Goal: Task Accomplishment & Management: Manage account settings

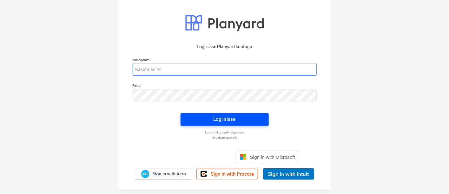
type input "[EMAIL_ADDRESS][DOMAIN_NAME]"
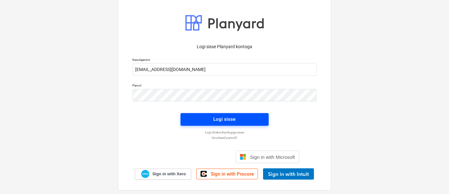
click at [246, 121] on span "Logi sisse" at bounding box center [224, 119] width 73 height 8
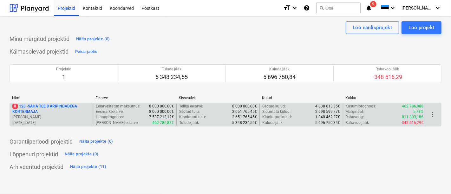
click at [46, 109] on p "8 128 - SAHA TEE 8 ÄRIPINDADEGA KORTERMAJA" at bounding box center [51, 109] width 78 height 11
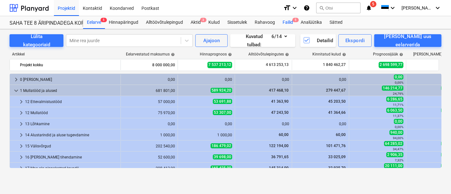
click at [295, 19] on span "5" at bounding box center [296, 20] width 6 height 4
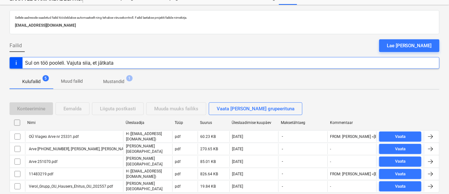
scroll to position [35, 0]
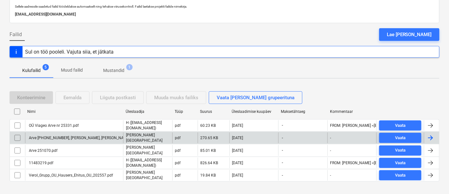
click at [55, 133] on div "Arve [PHONE_NUMBER], [PERSON_NAME], [PERSON_NAME].pdf" at bounding box center [74, 138] width 98 height 11
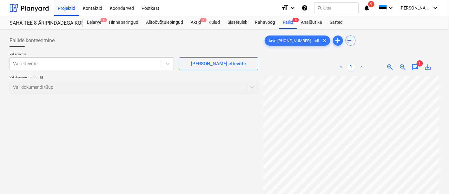
click at [415, 65] on span "chat" at bounding box center [416, 67] width 8 height 8
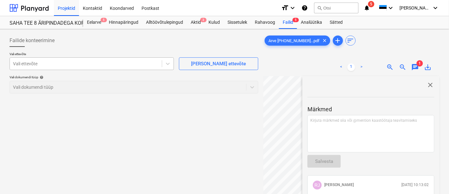
click at [55, 64] on div at bounding box center [86, 64] width 146 height 6
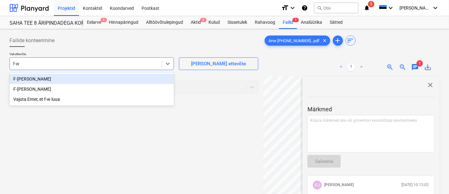
type input "f-wa"
click at [26, 81] on div "F-[PERSON_NAME]" at bounding box center [92, 79] width 164 height 10
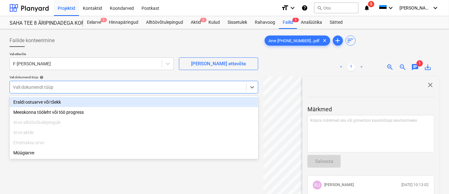
click at [25, 90] on div at bounding box center [128, 87] width 230 height 6
click at [32, 106] on div "Eraldi ostuarve või tšekk" at bounding box center [134, 102] width 249 height 10
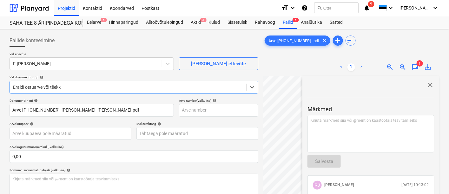
click at [427, 85] on span "close" at bounding box center [431, 85] width 8 height 8
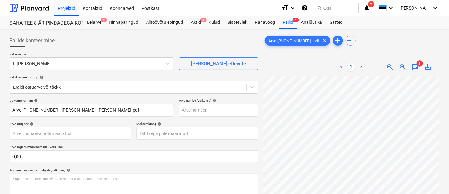
scroll to position [78, 45]
click at [213, 130] on div "Failide konteerimine Vali ettevõte F-Wang OÜ [PERSON_NAME] uus ettevõte Vali do…" at bounding box center [224, 150] width 435 height 236
click at [257, 147] on div "Failide konteerimine Vali ettevõte F-Wang OÜ [PERSON_NAME] uus ettevõte Vali do…" at bounding box center [224, 150] width 435 height 236
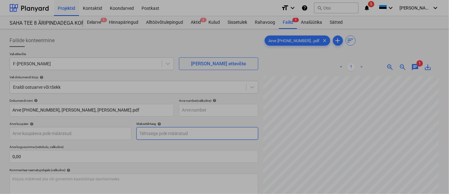
click at [206, 127] on body "Projektid Kontaktid Koondarved Postkast format_size keyboard_arrow_down help se…" at bounding box center [224, 97] width 449 height 194
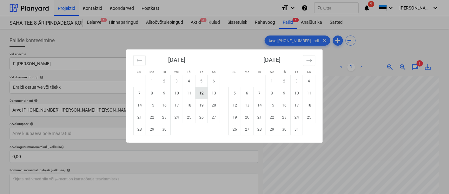
click at [201, 91] on td "12" at bounding box center [202, 93] width 12 height 12
type input "[DATE]"
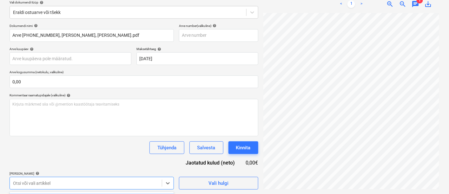
scroll to position [169, 0]
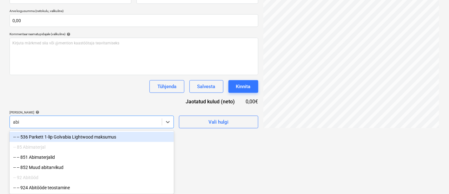
type input "abit"
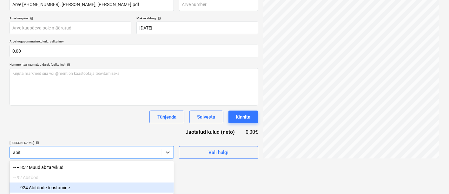
click at [31, 186] on div "-- -- 924 Abitööde teostamine" at bounding box center [92, 188] width 164 height 10
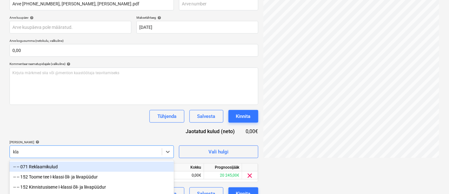
type input "klaa"
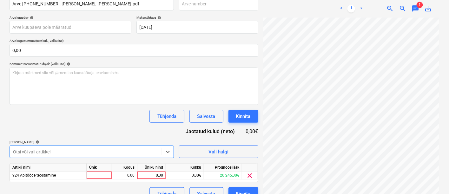
scroll to position [117, 0]
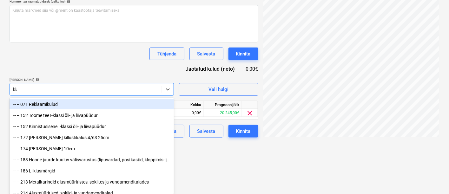
scroll to position [168, 0]
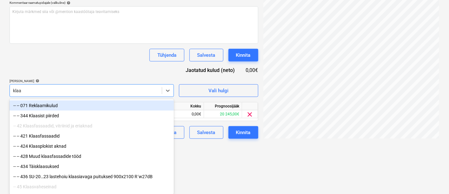
type input "klaas"
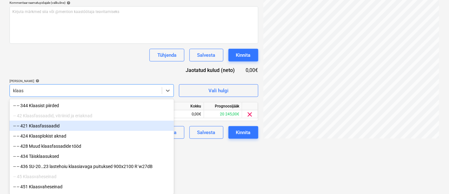
click at [45, 129] on div "-- -- 421 Klaasfassaadid" at bounding box center [92, 126] width 164 height 10
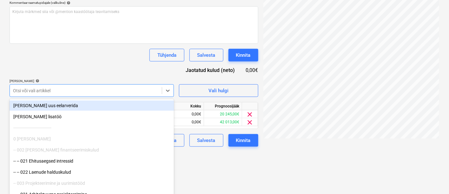
scroll to position [169, 0]
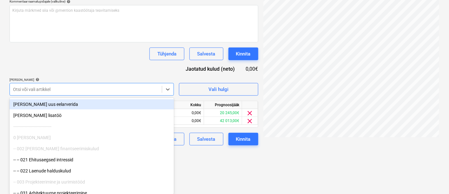
click at [56, 60] on div "Dokumendi nimi help Arve [PHONE_NUMBER], [PERSON_NAME], [PERSON_NAME].pdf Arve …" at bounding box center [134, 38] width 249 height 216
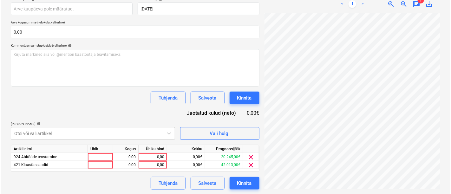
scroll to position [121, 205]
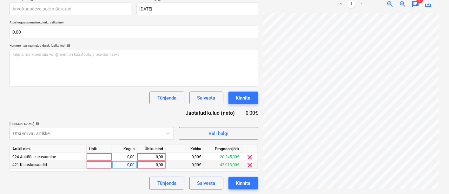
click at [152, 163] on div "0,00" at bounding box center [151, 165] width 23 height 8
type input "500"
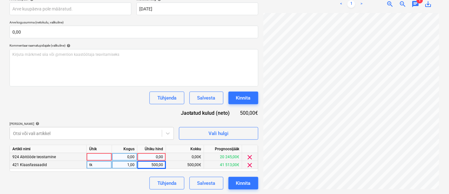
click at [153, 158] on div "0,00" at bounding box center [151, 157] width 23 height 8
type input "1355,19"
click at [129, 102] on div "Tühjenda Salvesta Kinnita" at bounding box center [134, 98] width 249 height 13
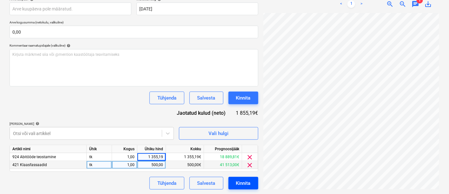
click at [249, 183] on div "Kinnita" at bounding box center [243, 183] width 15 height 8
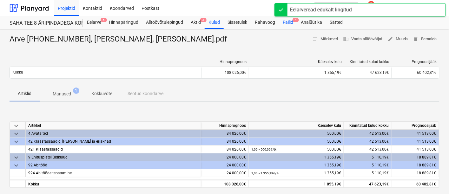
click at [287, 23] on div "Failid 4" at bounding box center [288, 22] width 18 height 13
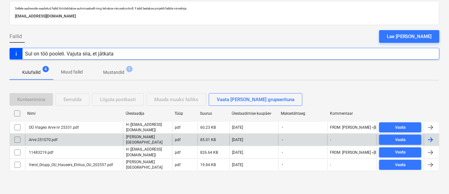
scroll to position [29, 0]
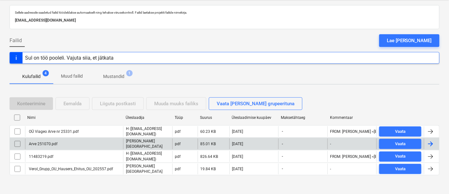
click at [43, 143] on div "Arve 251070.pdf" at bounding box center [43, 144] width 30 height 4
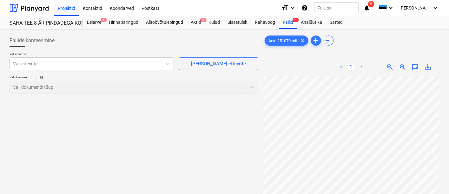
scroll to position [240, 112]
click at [73, 63] on div at bounding box center [86, 64] width 146 height 6
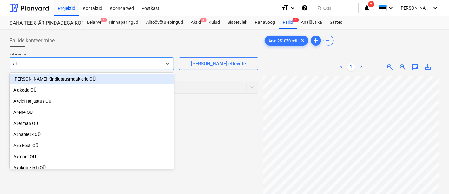
type input "ako"
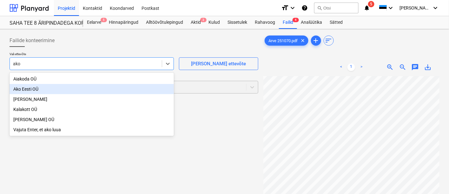
click at [28, 90] on div "Ako Eesti OÜ" at bounding box center [92, 89] width 164 height 10
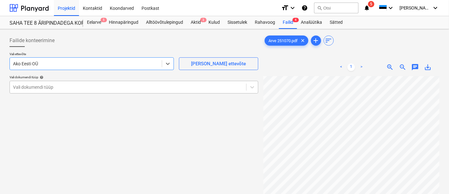
click at [32, 90] on div at bounding box center [128, 87] width 230 height 6
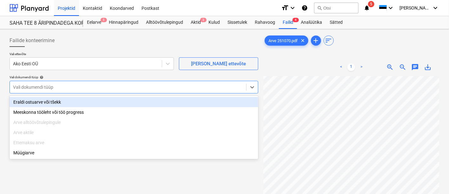
click at [28, 102] on div "Eraldi ostuarve või tšekk" at bounding box center [134, 102] width 249 height 10
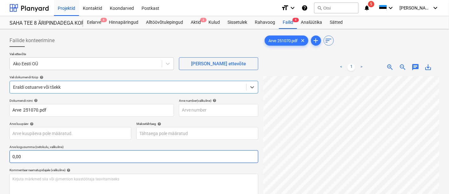
scroll to position [75, 0]
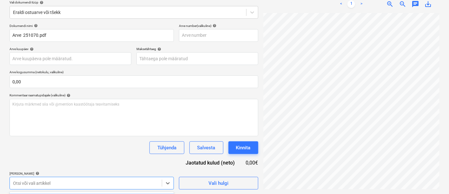
click at [43, 119] on body "Projektid Kontaktid Koondarved Postkast format_size keyboard_arrow_down help se…" at bounding box center [224, 22] width 449 height 194
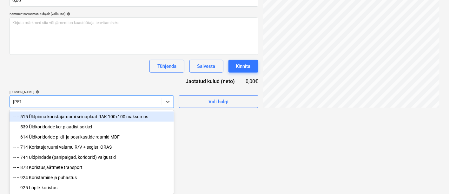
type input "koris"
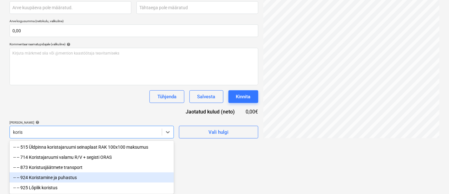
click at [51, 179] on div "-- -- 924 Koristamine ja puhastus" at bounding box center [92, 178] width 164 height 10
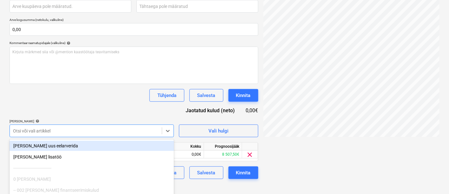
drag, startPoint x: 116, startPoint y: 99, endPoint x: 122, endPoint y: 95, distance: 7.1
click at [116, 98] on div "Dokumendi nimi help Arve 251070.pdf Arve number (valikuline) help Arve kuupäev …" at bounding box center [134, 75] width 249 height 208
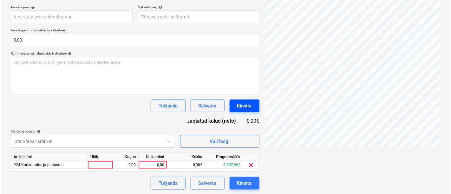
scroll to position [226, 205]
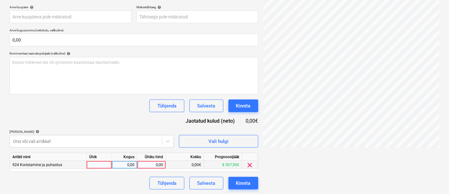
click at [160, 166] on div "0,00" at bounding box center [151, 165] width 23 height 8
type input "325"
click at [82, 112] on div "Dokumendi nimi help Arve 251070.pdf Arve number (valikuline) help Arve kuupäev …" at bounding box center [134, 86] width 249 height 208
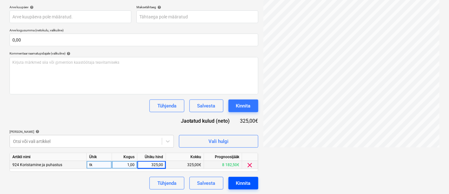
click at [242, 181] on div "Kinnita" at bounding box center [243, 183] width 15 height 8
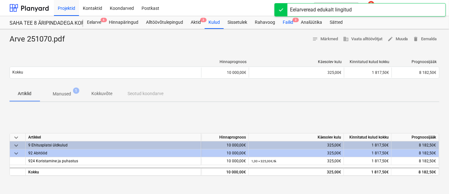
drag, startPoint x: 288, startPoint y: 19, endPoint x: 285, endPoint y: 22, distance: 3.8
click at [288, 20] on div "Failid 3" at bounding box center [288, 22] width 18 height 13
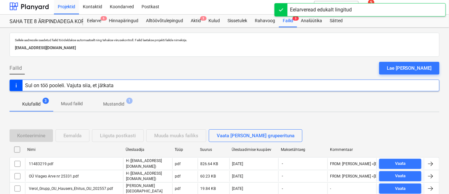
scroll to position [29, 0]
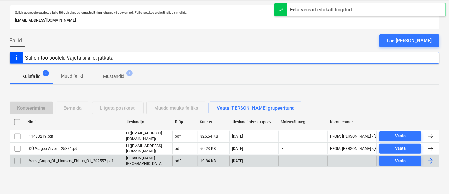
click at [45, 159] on div "Verol_Grupp_OU_Hausers_Ehitus_OU_202557.pdf" at bounding box center [70, 161] width 85 height 4
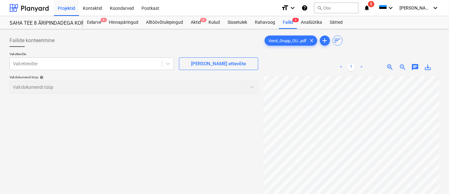
scroll to position [122, 164]
click at [108, 66] on div at bounding box center [86, 64] width 146 height 6
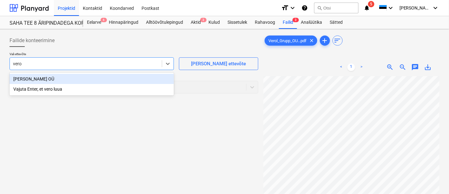
type input "verol"
click at [77, 76] on div "[PERSON_NAME] OÜ" at bounding box center [92, 79] width 164 height 10
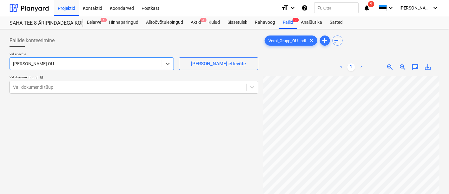
click at [75, 86] on div at bounding box center [128, 87] width 230 height 6
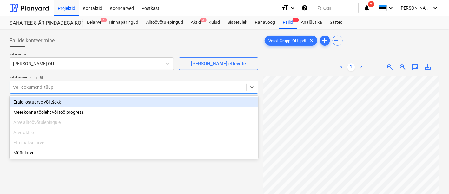
click at [70, 101] on div "Eraldi ostuarve või tšekk" at bounding box center [134, 102] width 249 height 10
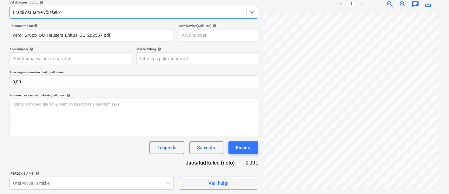
scroll to position [169, 0]
click at [47, 119] on body "Projektid Kontaktid Koondarved Postkast format_size keyboard_arrow_down help se…" at bounding box center [224, 21] width 449 height 194
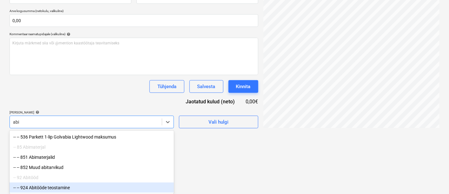
type input "abit"
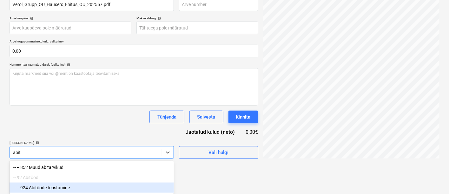
click at [43, 189] on div "-- -- 924 Abitööde teostamine" at bounding box center [92, 188] width 164 height 10
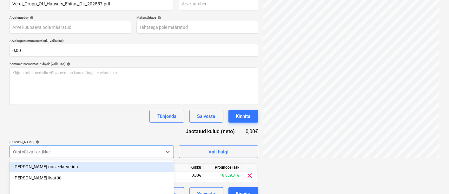
click at [77, 119] on div "Tühjenda Salvesta Kinnita" at bounding box center [134, 116] width 249 height 13
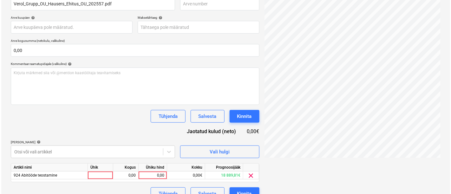
scroll to position [101, 195]
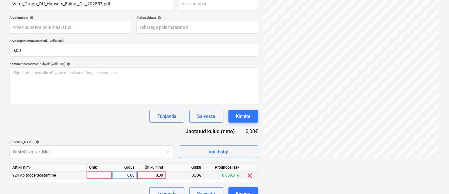
click at [157, 172] on div "0,00" at bounding box center [151, 176] width 23 height 8
type input "187,50"
click at [90, 127] on div "Dokumendi nimi help Verol_Grupp_OU_Hausers_Ehitus_OU_202557.pdf Arve number (va…" at bounding box center [134, 96] width 249 height 208
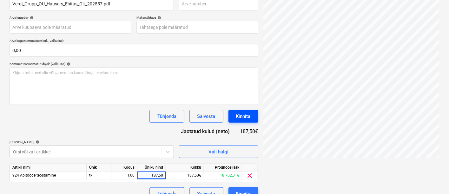
click at [239, 112] on div "Kinnita" at bounding box center [243, 116] width 15 height 8
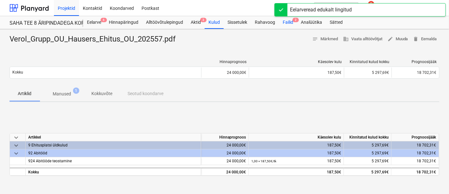
click at [285, 22] on div "Failid 2" at bounding box center [288, 22] width 18 height 13
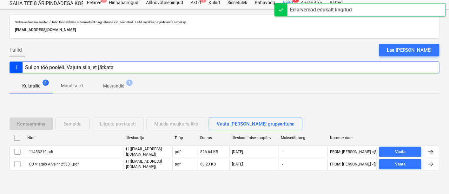
scroll to position [29, 0]
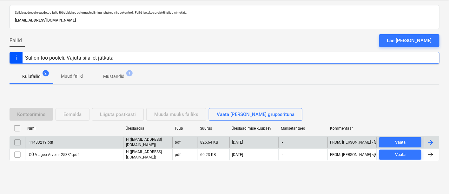
click at [41, 143] on div "11483219.pdf" at bounding box center [40, 142] width 25 height 4
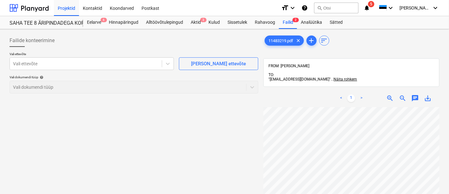
scroll to position [117, 96]
click at [185, 137] on div "Failide konteerimine Vali ettevõte Vali ettevõte [PERSON_NAME] uus ettevõte Val…" at bounding box center [224, 159] width 435 height 255
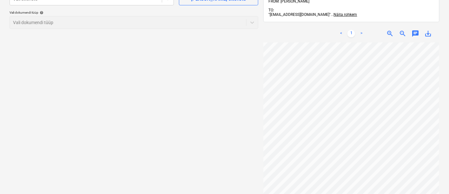
scroll to position [70, 0]
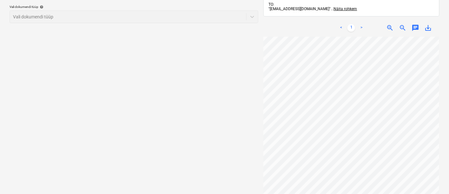
click at [81, 16] on div "Vali dokumendi tüüp help Vali dokumendi tüüp" at bounding box center [134, 14] width 249 height 18
click at [81, 17] on div "Vali dokumendi tüüp help Vali dokumendi tüüp" at bounding box center [134, 14] width 249 height 18
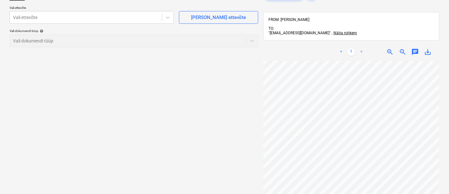
scroll to position [35, 0]
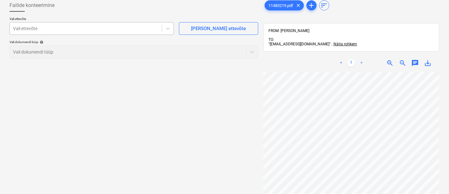
click at [83, 29] on div at bounding box center [86, 28] width 146 height 6
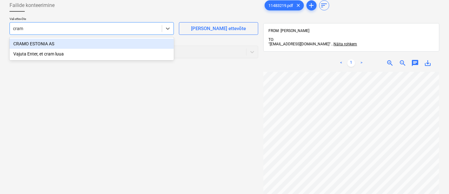
type input "cramo"
click at [78, 45] on div "CRAMO ESTONIA AS" at bounding box center [92, 44] width 164 height 10
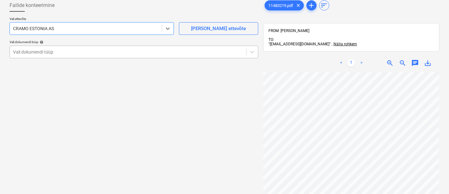
drag, startPoint x: 77, startPoint y: 52, endPoint x: 78, endPoint y: 57, distance: 5.2
click at [78, 57] on div "Vali dokumendi tüüp" at bounding box center [134, 52] width 249 height 13
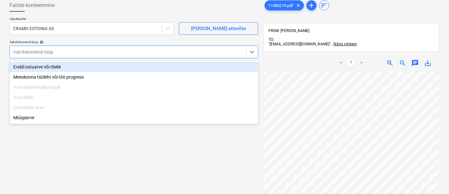
click at [76, 69] on div "Eraldi ostuarve või tšekk" at bounding box center [134, 67] width 249 height 10
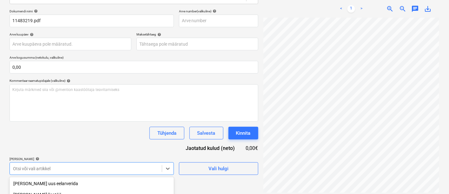
scroll to position [169, 0]
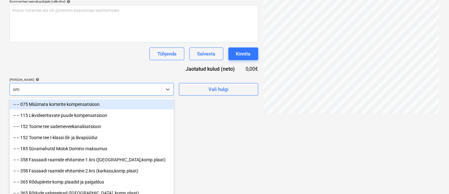
type input "oms"
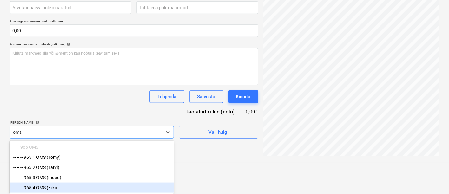
click at [53, 187] on div "-- -- -- 965.4 OMS (Erki)" at bounding box center [92, 188] width 164 height 10
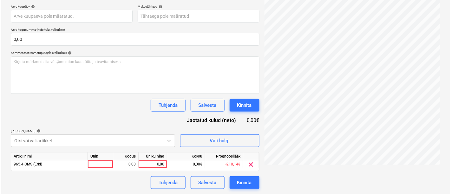
scroll to position [117, 0]
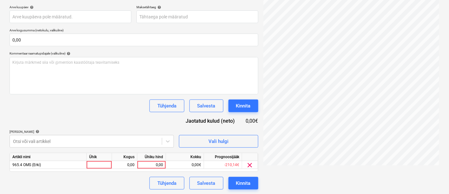
drag, startPoint x: 61, startPoint y: 106, endPoint x: 65, endPoint y: 104, distance: 4.4
click at [62, 106] on div "Dokumendi nimi help 11483219.pdf Arve number (valikuline) help Arve kuupäev hel…" at bounding box center [134, 86] width 249 height 208
click at [143, 166] on div "0,00" at bounding box center [151, 165] width 23 height 8
type input "252,14"
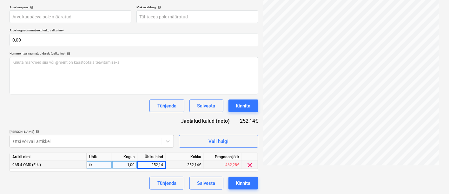
click at [109, 108] on div "Tühjenda Salvesta Kinnita" at bounding box center [134, 106] width 249 height 13
click at [248, 107] on div "Kinnita" at bounding box center [243, 106] width 15 height 8
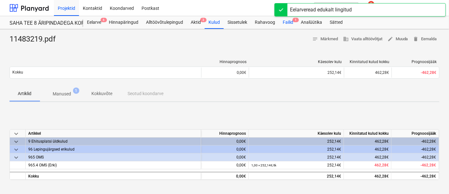
click at [289, 20] on div "Failid 1" at bounding box center [288, 22] width 18 height 13
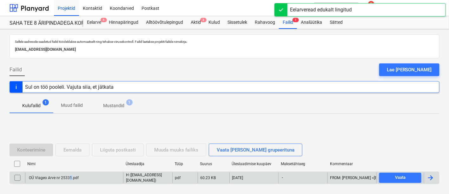
click at [70, 176] on div "OÜ Viageo Arve nr 25331.pdf" at bounding box center [53, 178] width 51 height 4
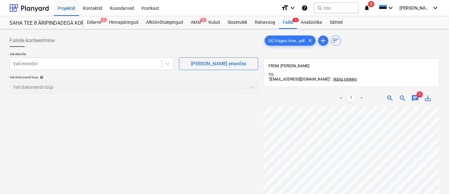
click at [416, 90] on div "< 1 > zoom_in zoom_out chat 1 save_alt" at bounding box center [351, 99] width 176 height 18
click at [416, 95] on span "chat" at bounding box center [416, 99] width 8 height 8
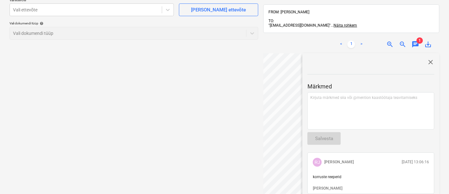
scroll to position [70, 0]
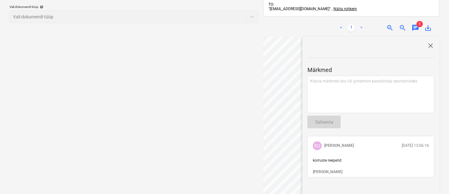
click at [138, 144] on div "Failide konteerimine Vali ettevõte Vali ettevõte [PERSON_NAME] uus ettevõte Val…" at bounding box center [134, 86] width 254 height 250
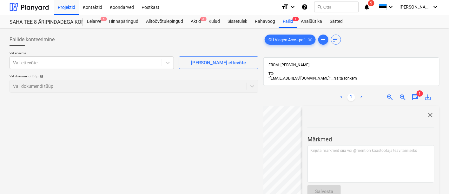
scroll to position [0, 0]
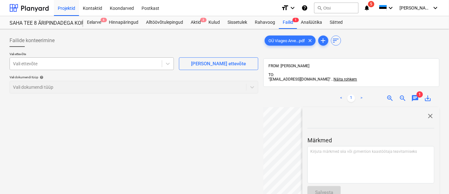
click at [71, 63] on div at bounding box center [86, 64] width 146 height 6
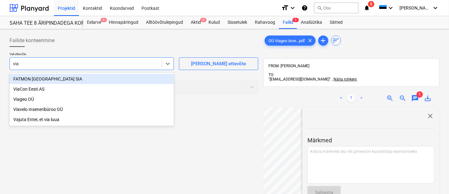
type input "viag"
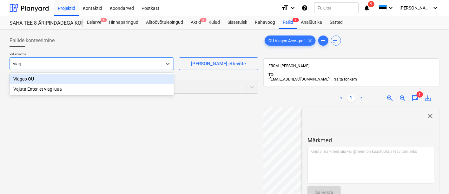
click at [36, 81] on div "Viageo OÜ" at bounding box center [92, 79] width 164 height 10
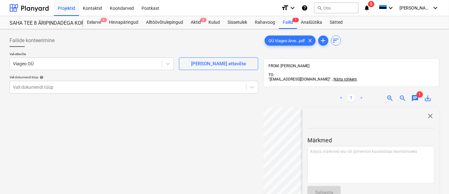
drag, startPoint x: 372, startPoint y: 140, endPoint x: 373, endPoint y: 133, distance: 6.7
click at [372, 144] on div at bounding box center [371, 145] width 127 height 2
click at [429, 113] on span "close" at bounding box center [431, 116] width 8 height 8
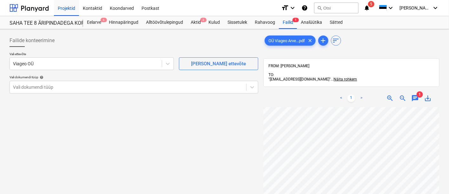
scroll to position [6, 202]
click at [255, 142] on div "Failide konteerimine Vali ettevõte Viageo OÜ [PERSON_NAME] uus ettevõte Vali do…" at bounding box center [224, 159] width 435 height 255
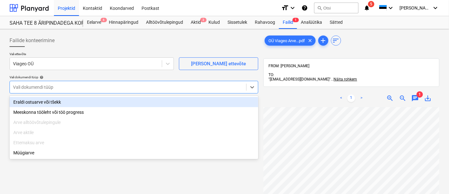
click at [48, 88] on div at bounding box center [128, 87] width 230 height 6
click at [43, 104] on div "Eraldi ostuarve või tšekk" at bounding box center [134, 102] width 249 height 10
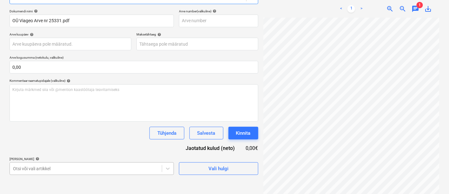
scroll to position [169, 0]
click at [51, 104] on body "Projektid Kontaktid Koondarved Postkast format_size keyboard_arrow_down help se…" at bounding box center [224, 7] width 449 height 194
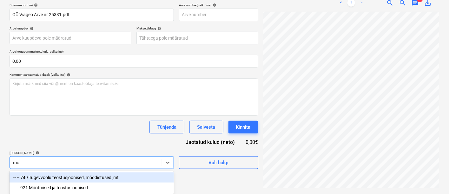
scroll to position [96, 0]
type input "mõõ"
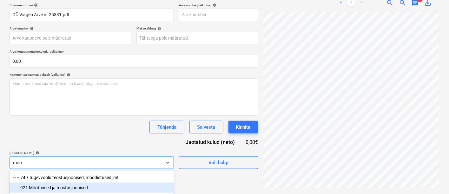
click at [53, 188] on div "-- -- 921 Mõõtmised ja teostusjoonised" at bounding box center [92, 188] width 164 height 10
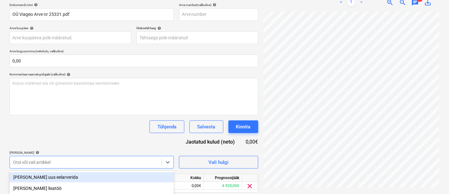
drag, startPoint x: 61, startPoint y: 132, endPoint x: 64, endPoint y: 135, distance: 4.1
click at [63, 136] on div "Dokumendi nimi help OÜ Viageo Arve nr 25331.pdf Arve number (valikuline) help A…" at bounding box center [134, 107] width 249 height 208
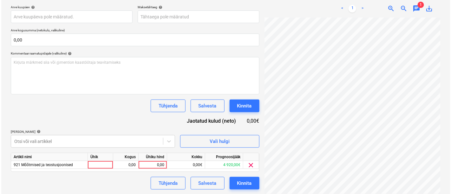
scroll to position [148, 202]
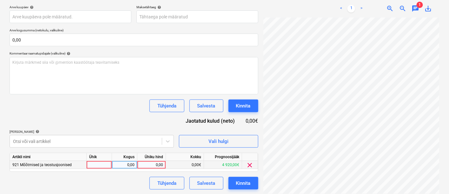
click at [149, 164] on div "0,00" at bounding box center [151, 165] width 23 height 8
type input "100"
click at [123, 105] on div "Tühjenda Salvesta Kinnita" at bounding box center [134, 106] width 249 height 13
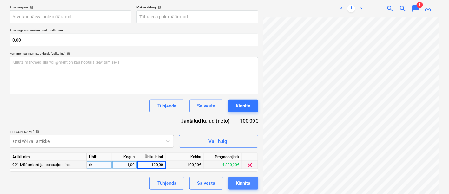
click at [241, 183] on div "Kinnita" at bounding box center [243, 183] width 15 height 8
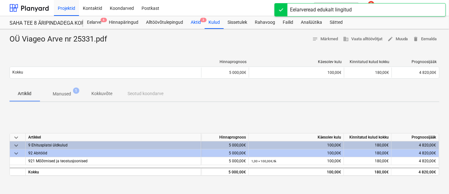
click at [193, 22] on div "Aktid 3" at bounding box center [196, 22] width 18 height 13
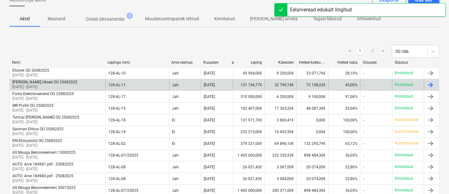
scroll to position [70, 0]
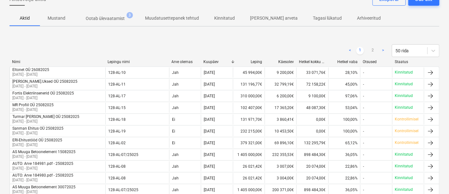
click at [101, 18] on p "Ootab ülevaatamist" at bounding box center [105, 18] width 39 height 7
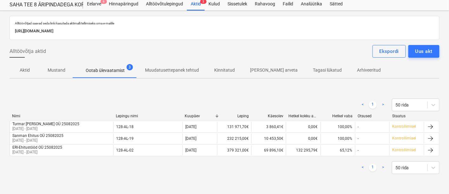
scroll to position [17, 0]
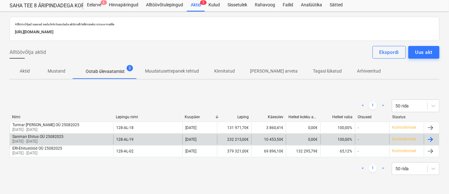
click at [30, 137] on div "Sanman Ehitus OÜ 25082025" at bounding box center [37, 137] width 51 height 4
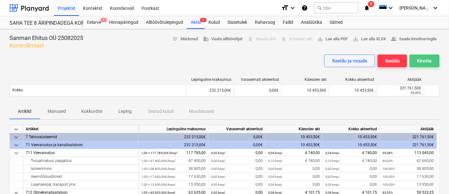
click at [432, 59] on div "Kinnita" at bounding box center [424, 61] width 15 height 8
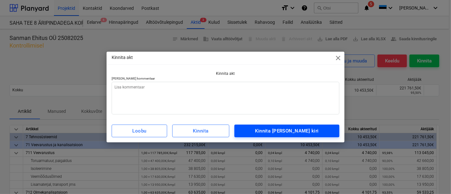
click at [296, 131] on div "Kinnita [PERSON_NAME] kiri" at bounding box center [286, 131] width 63 height 8
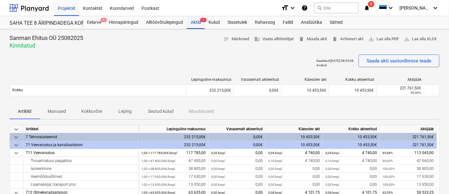
click at [191, 21] on div "Aktid 3" at bounding box center [196, 22] width 18 height 13
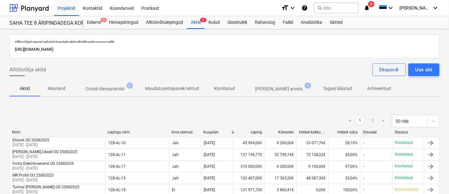
click at [112, 87] on p "Ootab ülevaatamist" at bounding box center [105, 89] width 39 height 7
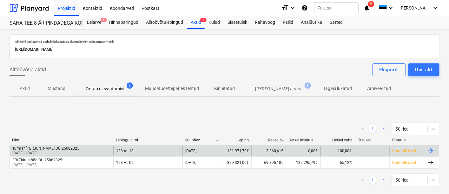
click at [30, 147] on div "Turmar [PERSON_NAME] OÜ 25082025" at bounding box center [45, 148] width 67 height 4
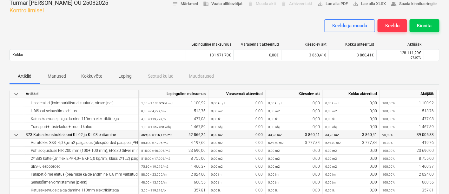
scroll to position [48, 0]
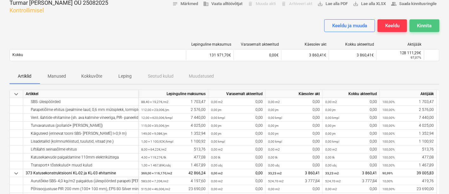
click at [427, 25] on div "Kinnita" at bounding box center [424, 26] width 15 height 8
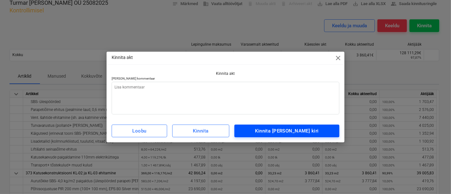
click at [262, 129] on span "Kinnita [PERSON_NAME] kiri" at bounding box center [287, 131] width 91 height 8
type textarea "x"
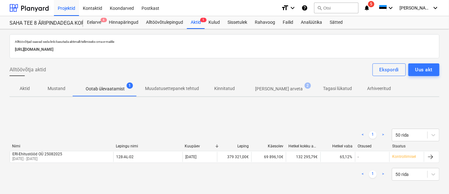
click at [375, 4] on span "5" at bounding box center [371, 4] width 6 height 6
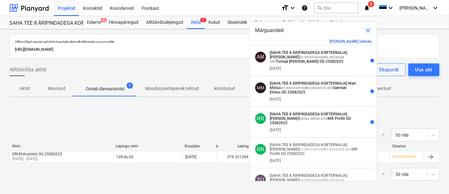
click at [368, 41] on button "[PERSON_NAME] loetuks" at bounding box center [351, 41] width 42 height 4
